Goal: Find contact information: Find contact information

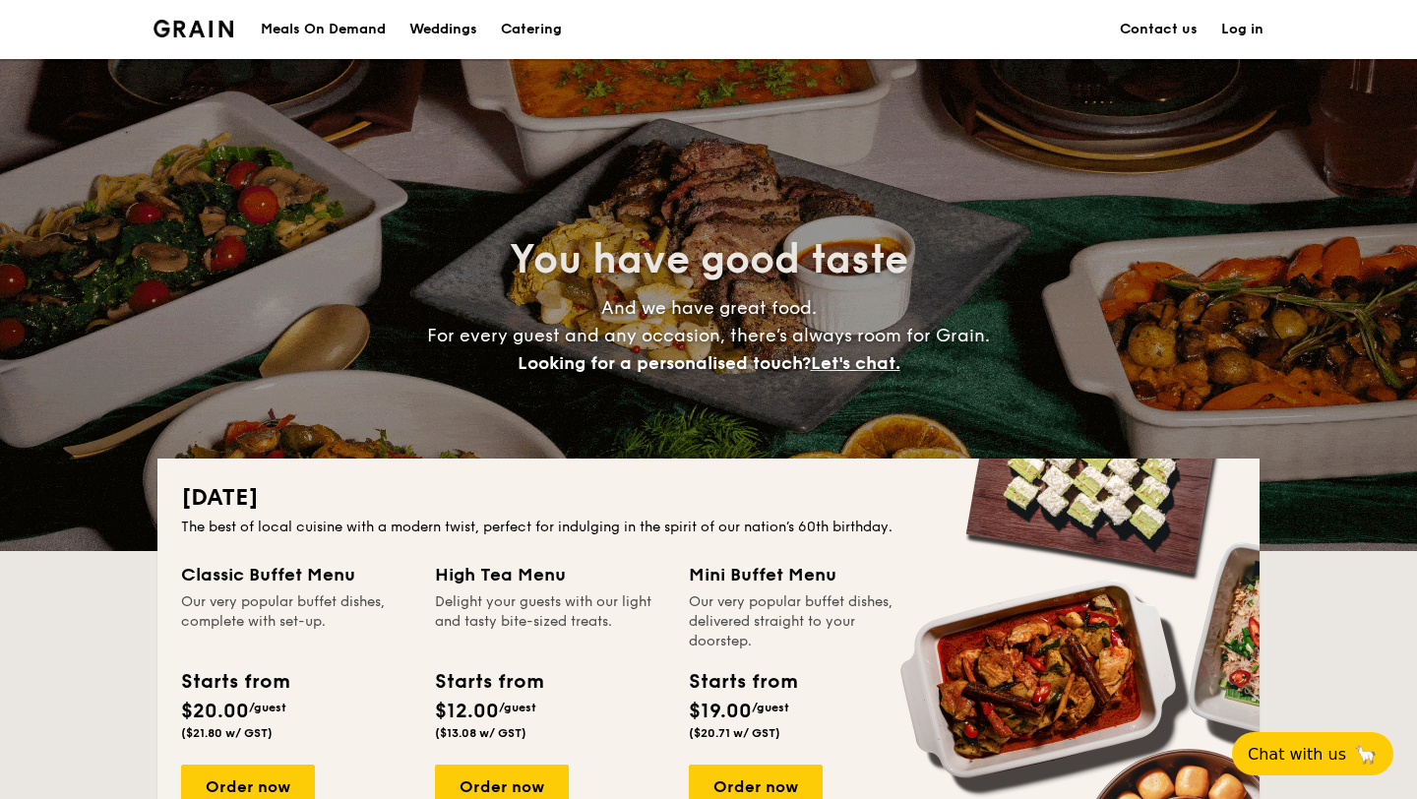
click at [1144, 29] on link "Contact us" at bounding box center [1159, 29] width 78 height 59
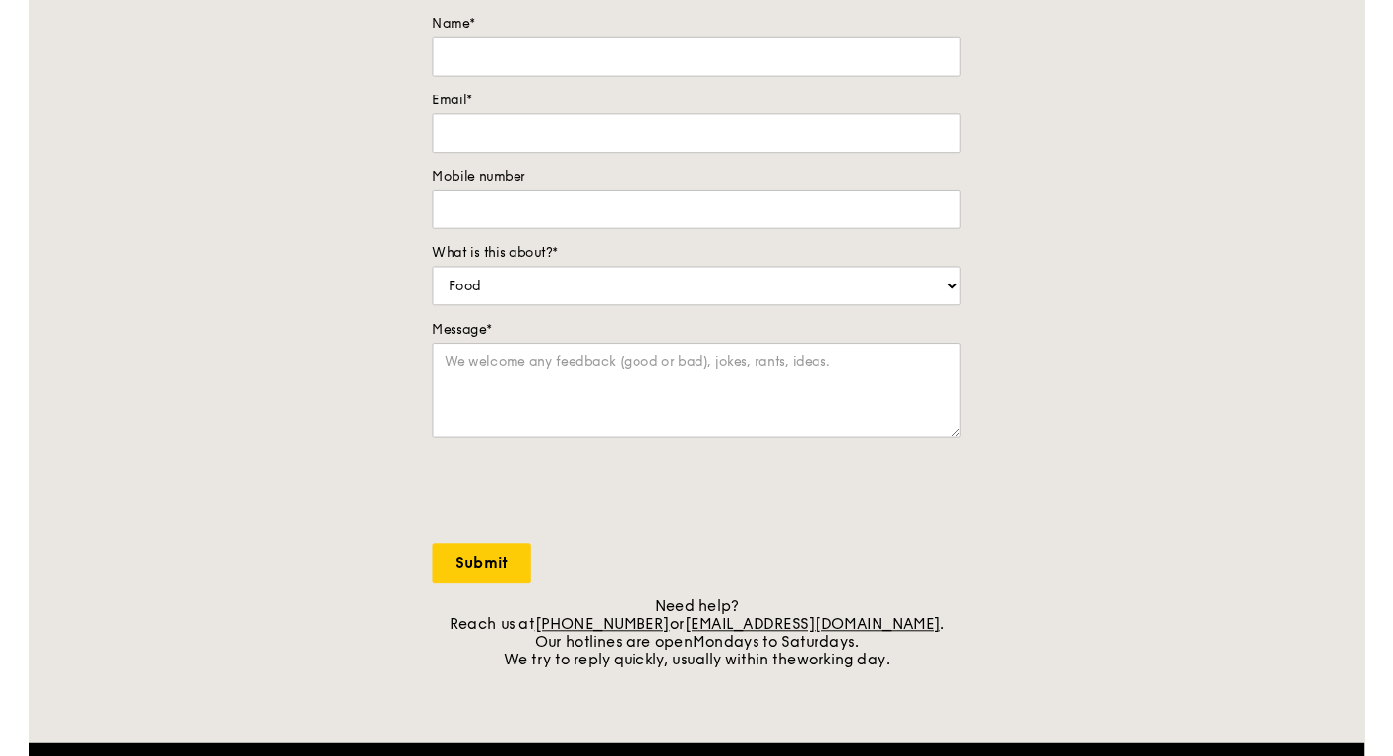
scroll to position [251, 0]
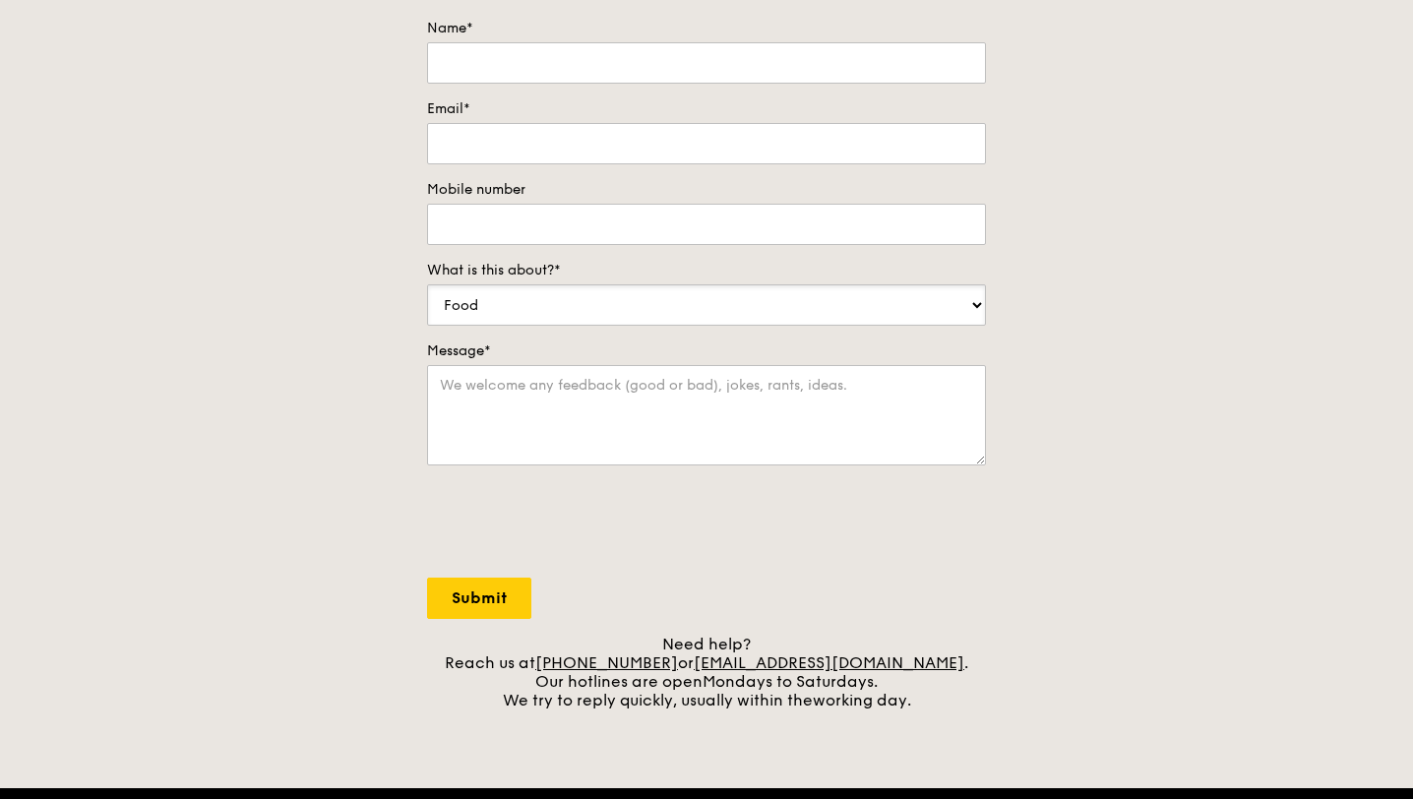
click at [541, 293] on select "Food Service Billing/Payment Catering Others" at bounding box center [706, 304] width 559 height 41
click at [659, 299] on select "Food Service Billing/Payment Catering Others" at bounding box center [706, 304] width 559 height 41
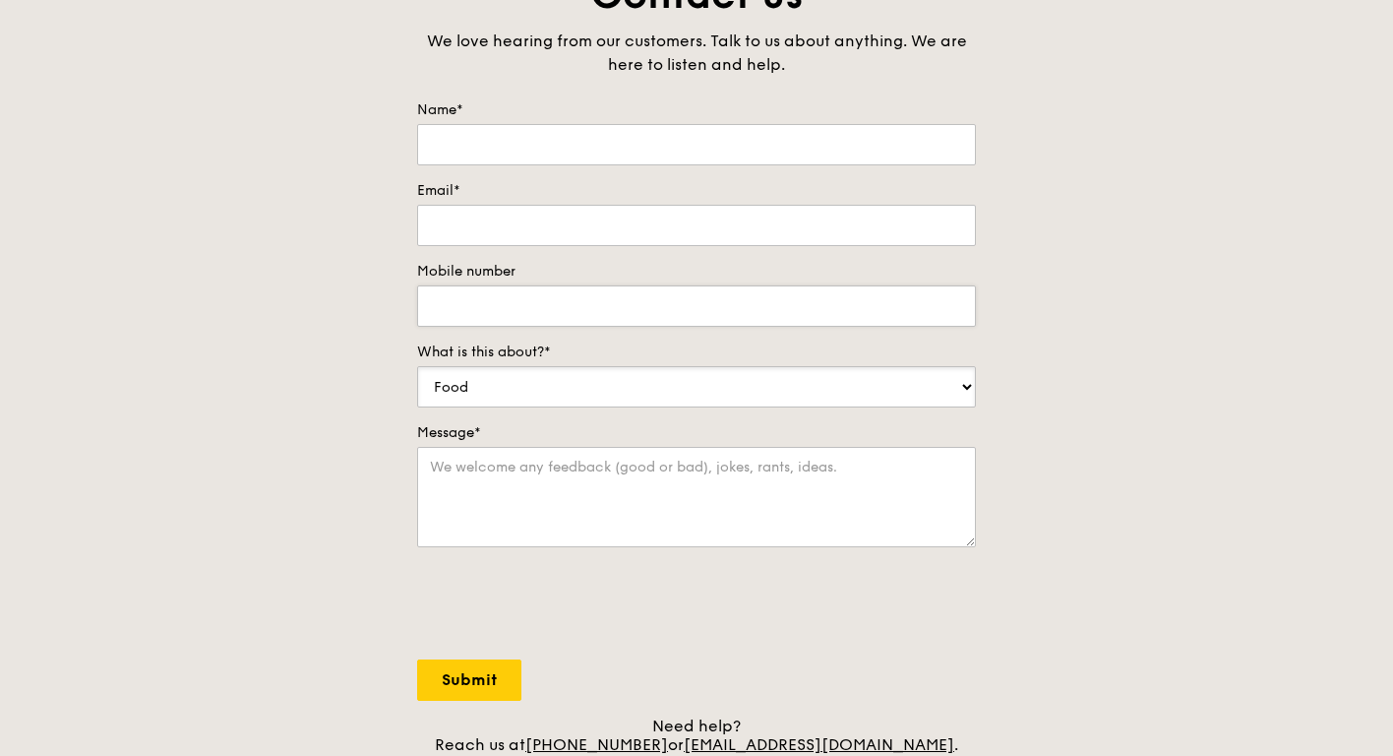
scroll to position [0, 0]
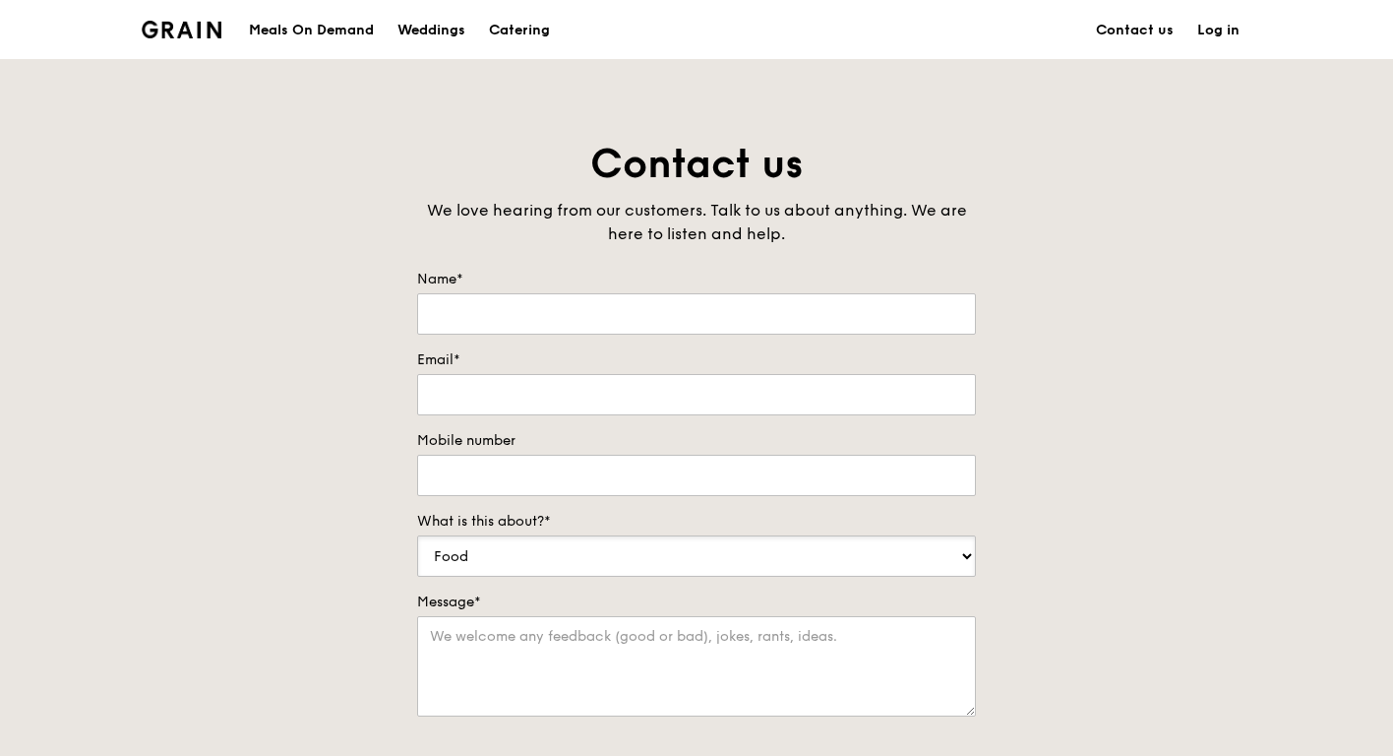
click at [638, 541] on select "Food Service Billing/Payment Catering Others" at bounding box center [696, 555] width 559 height 41
click at [343, 33] on div "Meals On Demand" at bounding box center [311, 30] width 125 height 59
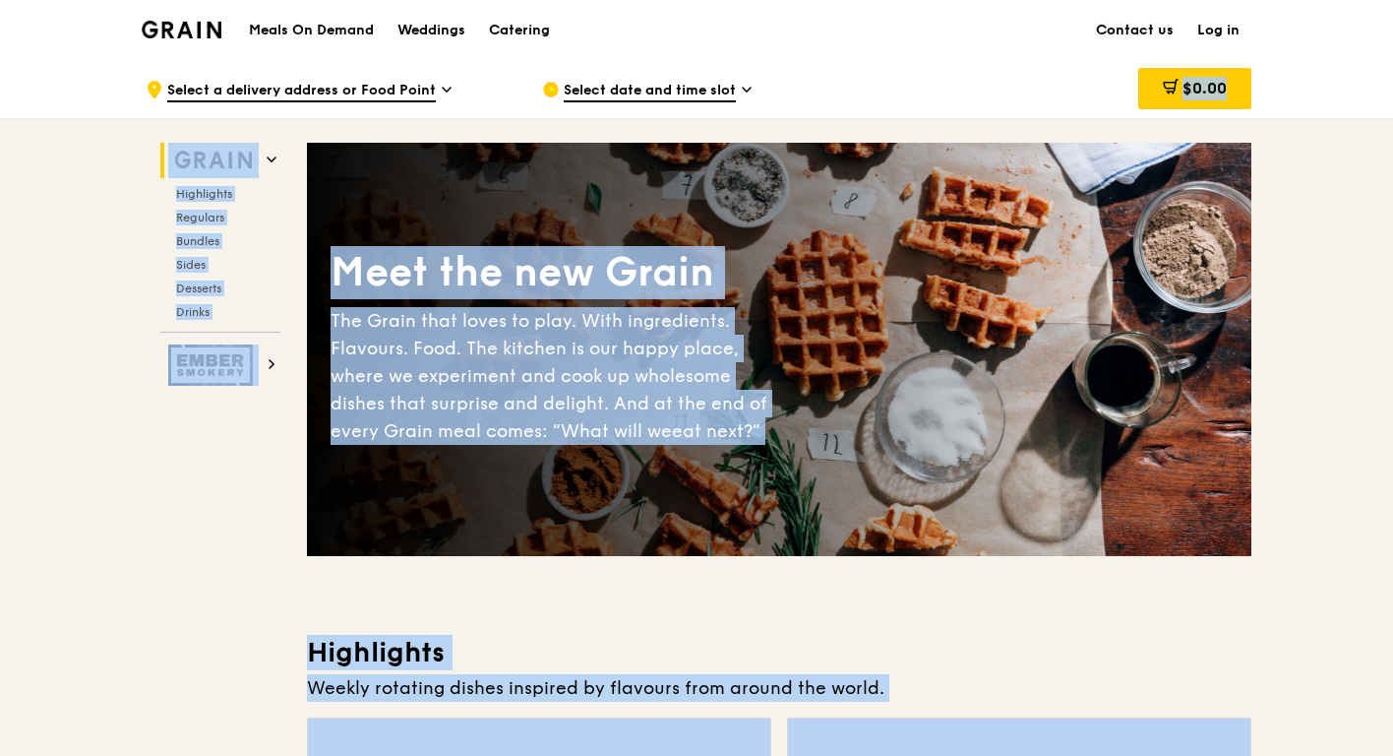
click at [1145, 30] on link "Contact us" at bounding box center [1134, 30] width 101 height 59
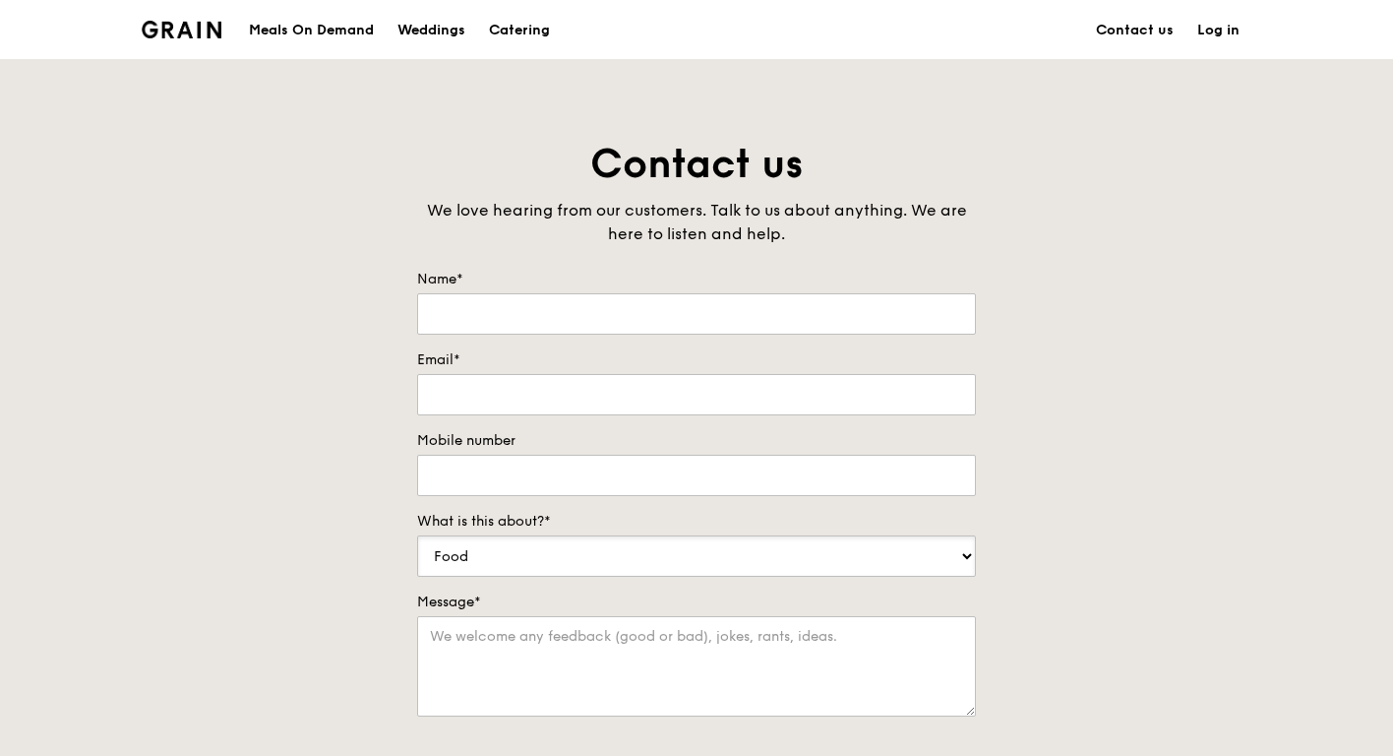
click at [663, 555] on select "Food Service Billing/Payment Catering Others" at bounding box center [696, 555] width 559 height 41
click at [511, 29] on div "Catering" at bounding box center [519, 30] width 61 height 59
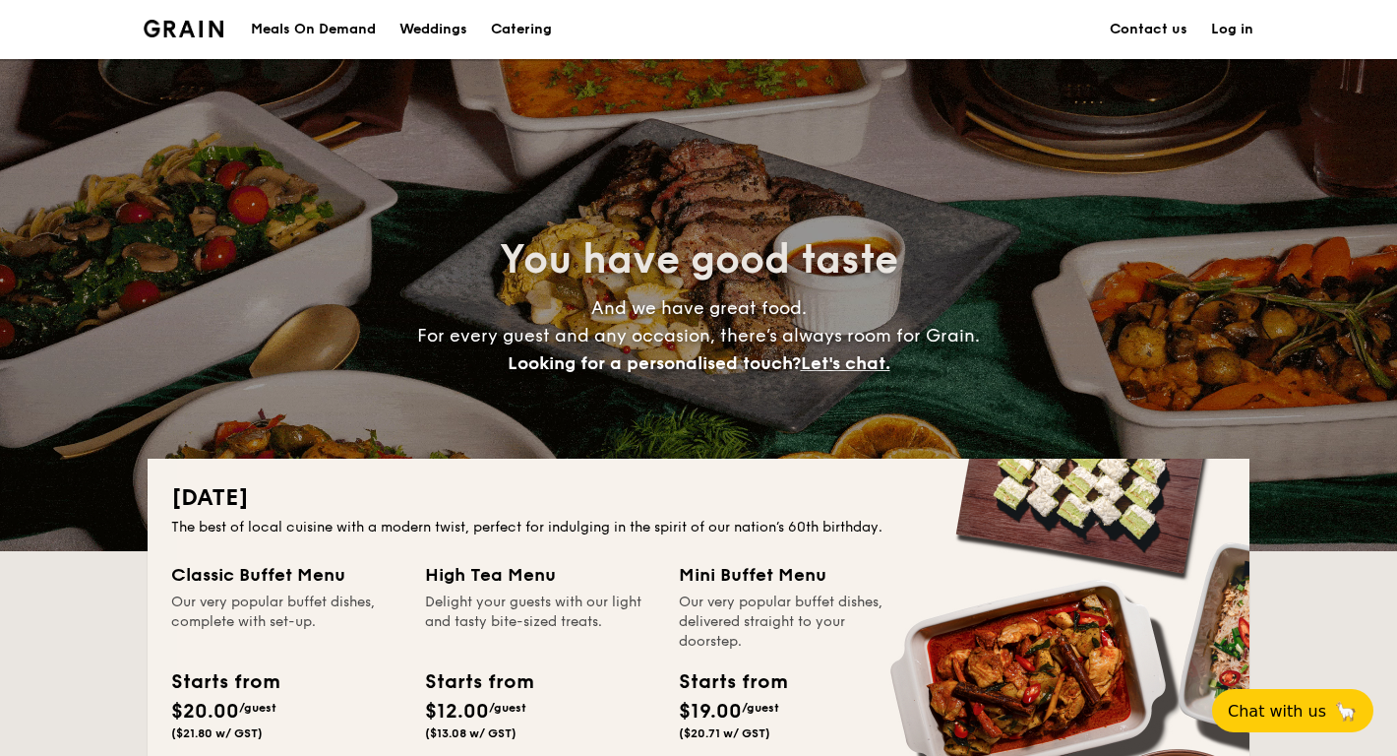
click at [1123, 24] on link "Contact us" at bounding box center [1149, 29] width 78 height 59
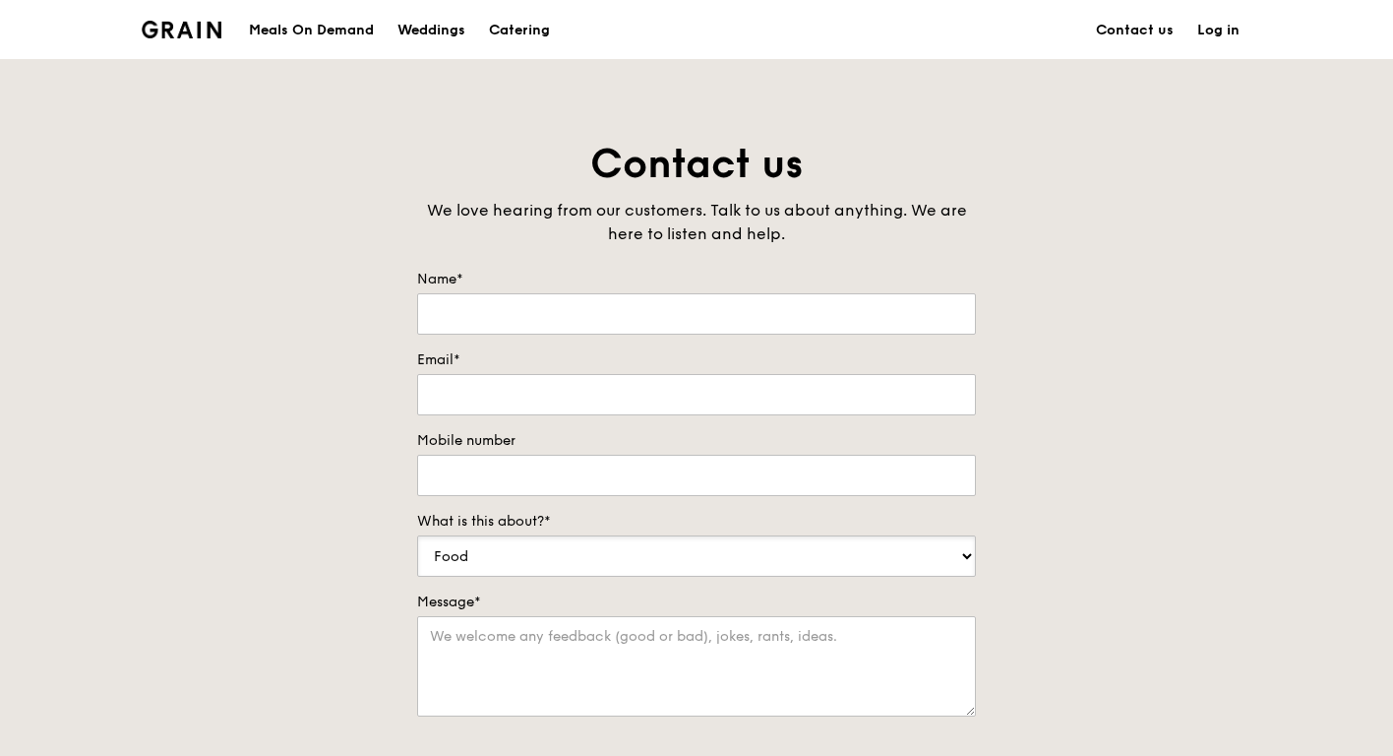
click at [832, 554] on select "Food Service Billing/Payment Catering Others" at bounding box center [696, 555] width 559 height 41
